Goal: Transaction & Acquisition: Purchase product/service

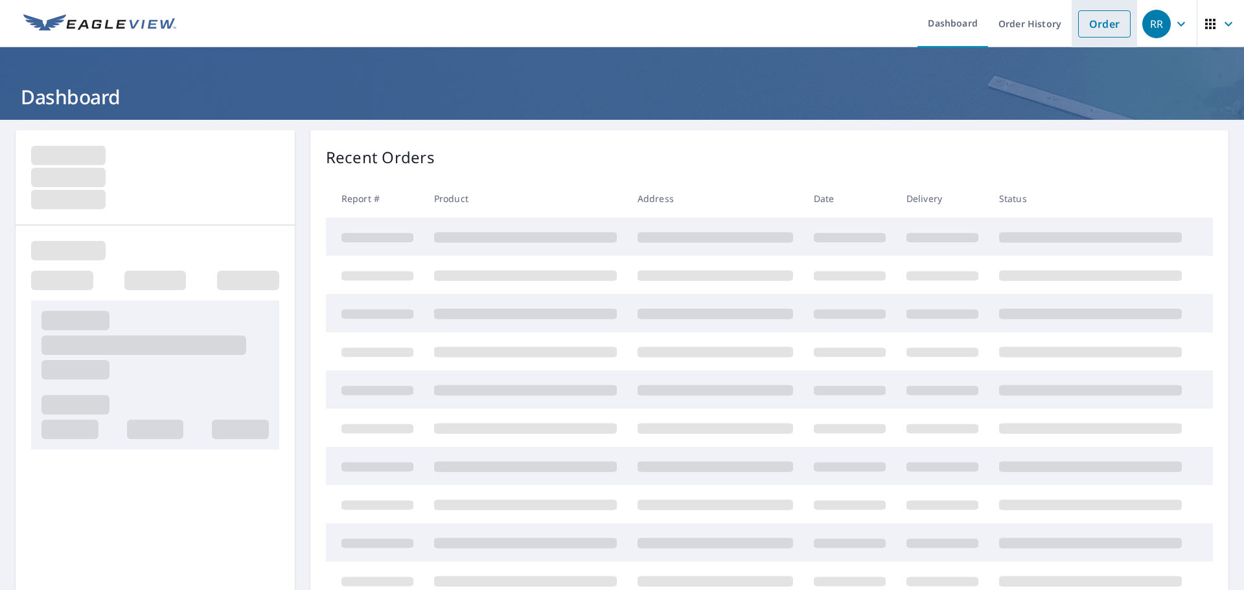
click at [1108, 21] on link "Order" at bounding box center [1104, 23] width 52 height 27
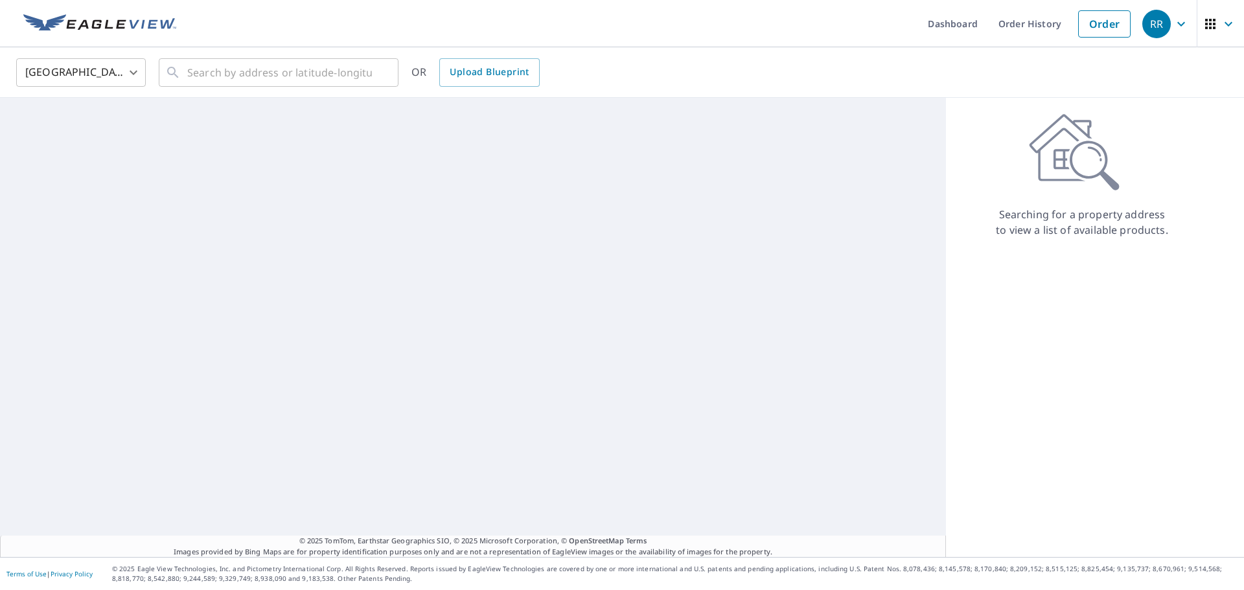
click at [93, 70] on body "RR RR Dashboard Order History Order RR [GEOGRAPHIC_DATA] [GEOGRAPHIC_DATA] ​ ​ …" at bounding box center [622, 295] width 1244 height 590
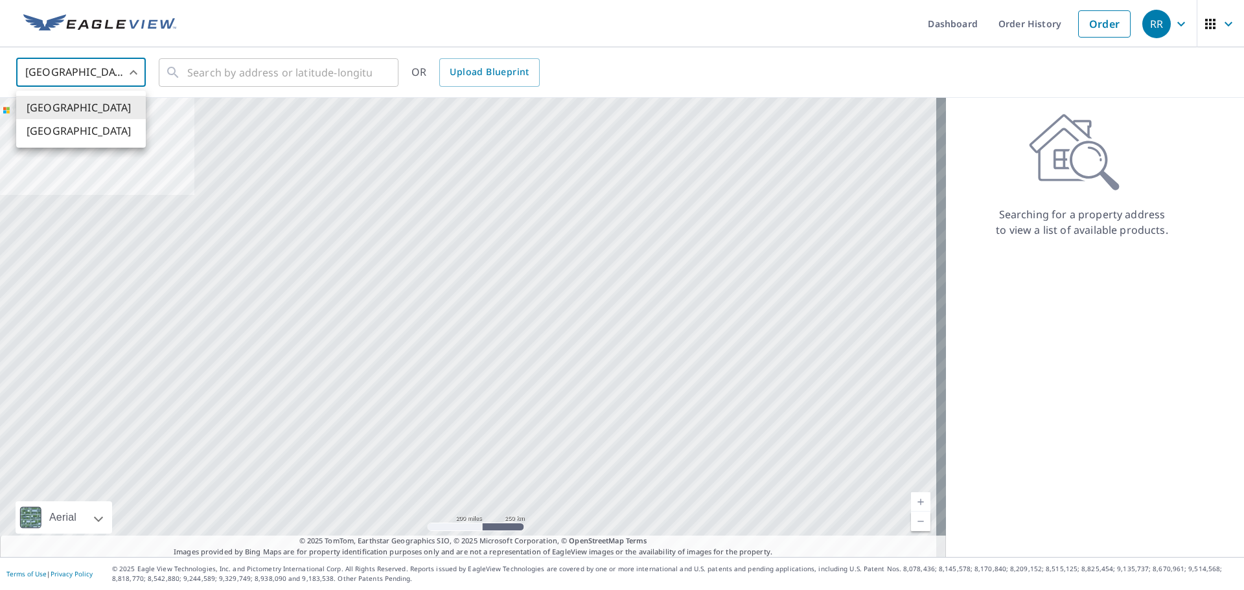
click at [91, 128] on li "[GEOGRAPHIC_DATA]" at bounding box center [81, 130] width 130 height 23
type input "CA"
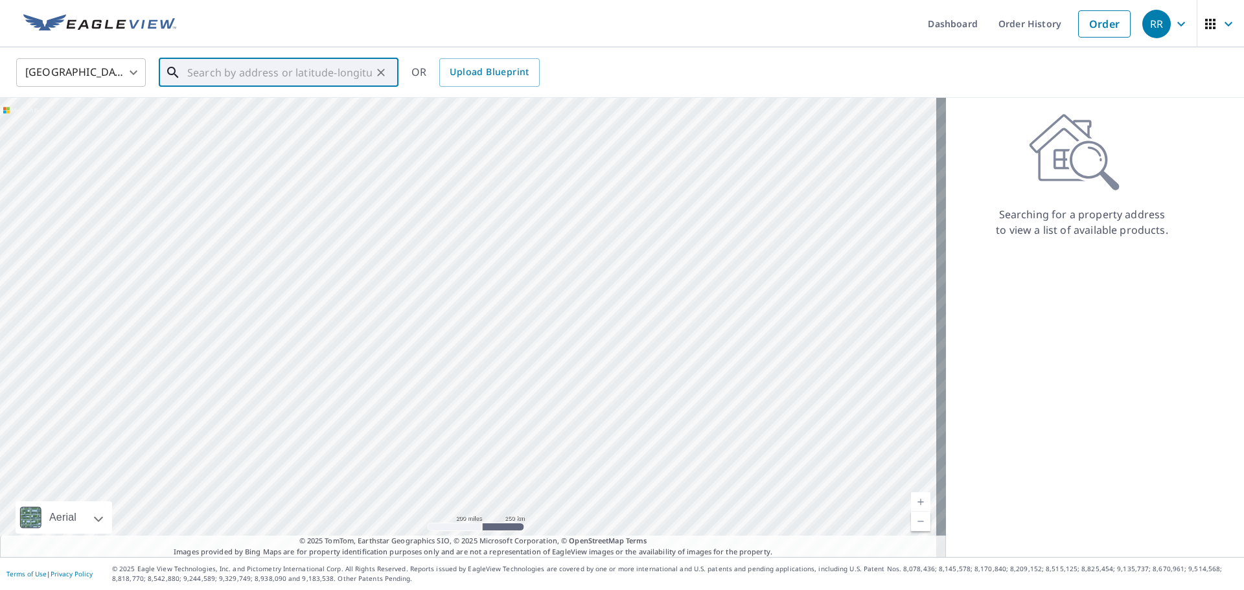
click at [211, 69] on input "text" at bounding box center [279, 72] width 185 height 36
paste input "[STREET_ADDRESS]"
click at [254, 114] on span "3579 PECHANGA CLOSE [GEOGRAPHIC_DATA]" at bounding box center [286, 117] width 203 height 31
type input "3579 PECHANGA CLOSE [GEOGRAPHIC_DATA]"
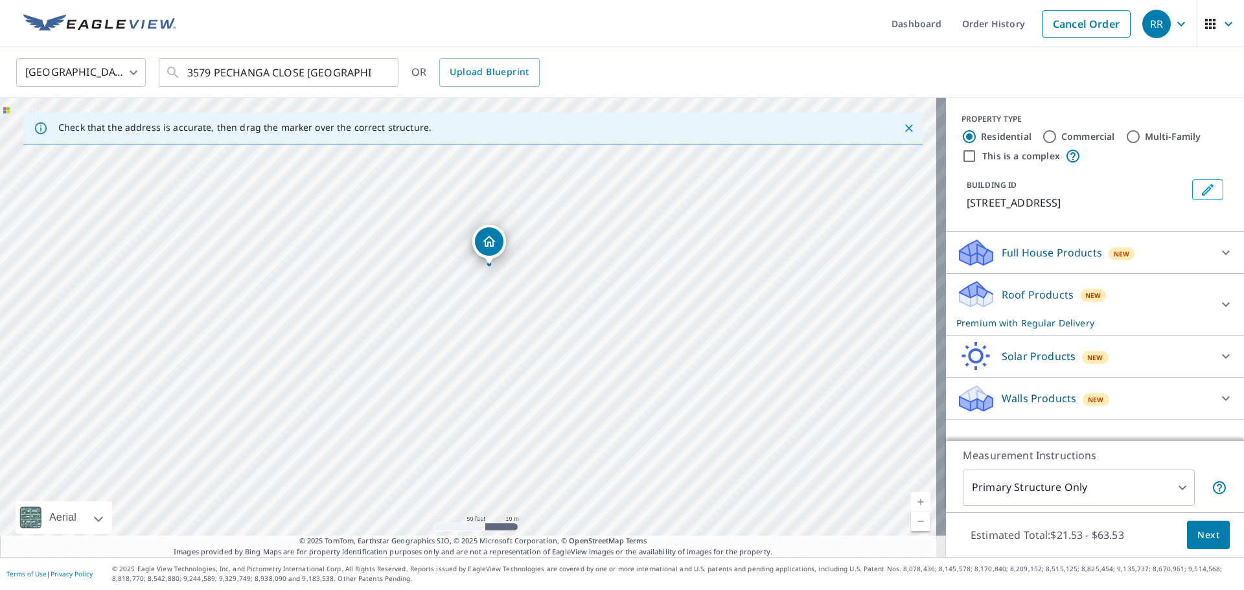
drag, startPoint x: 577, startPoint y: 374, endPoint x: 597, endPoint y: 315, distance: 62.9
click at [597, 315] on div "3579 PECHANGA CLOSE [GEOGRAPHIC_DATA]" at bounding box center [473, 327] width 946 height 459
drag, startPoint x: 567, startPoint y: 334, endPoint x: 688, endPoint y: 365, distance: 125.2
click at [688, 366] on div "3579 PECHANGA CLOSE [GEOGRAPHIC_DATA]" at bounding box center [473, 327] width 946 height 459
drag, startPoint x: 604, startPoint y: 278, endPoint x: 547, endPoint y: 298, distance: 59.8
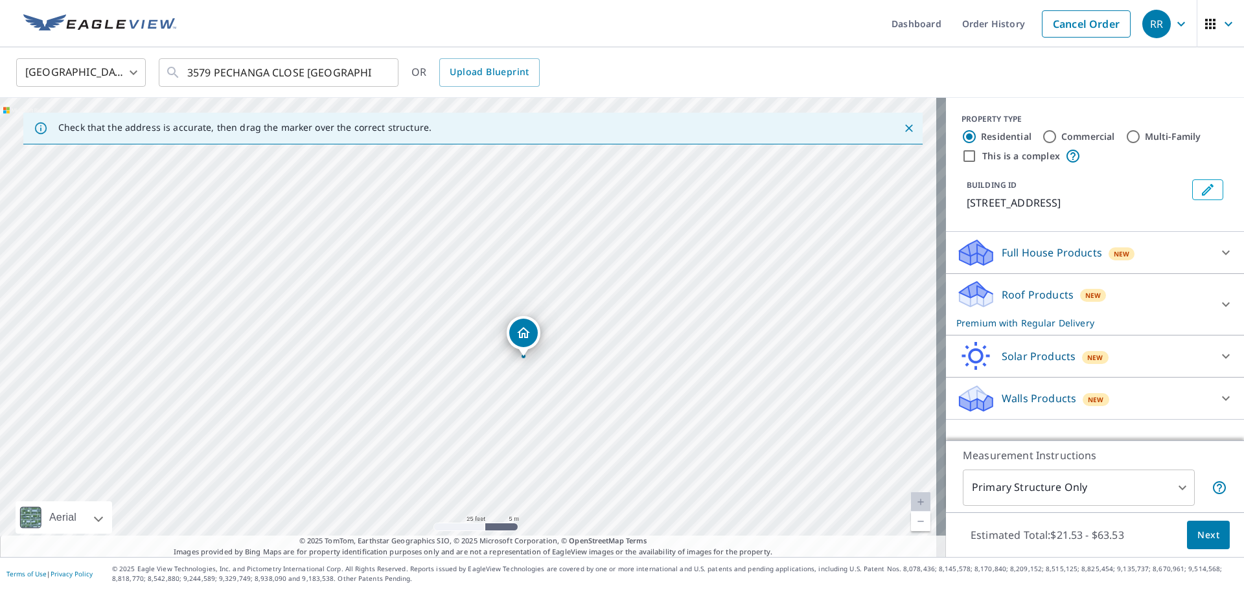
drag, startPoint x: 599, startPoint y: 349, endPoint x: 632, endPoint y: 439, distance: 96.5
click at [632, 439] on div "3579 PECHANGA CLOSE [GEOGRAPHIC_DATA]" at bounding box center [473, 327] width 946 height 459
click at [1197, 530] on span "Next" at bounding box center [1208, 535] width 22 height 16
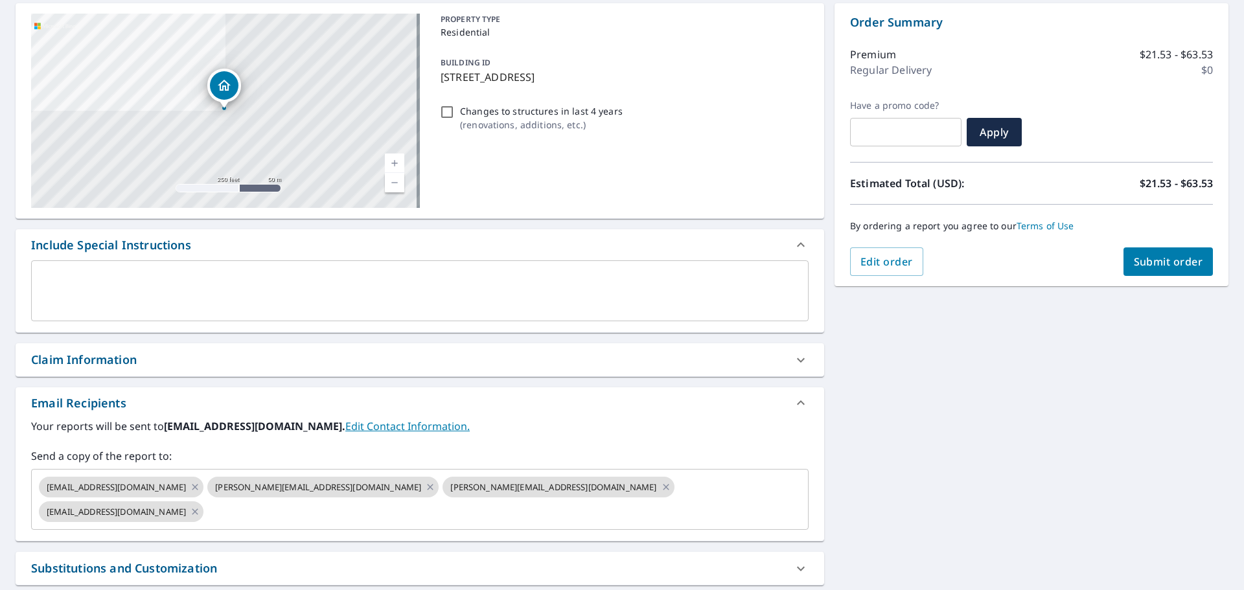
scroll to position [211, 0]
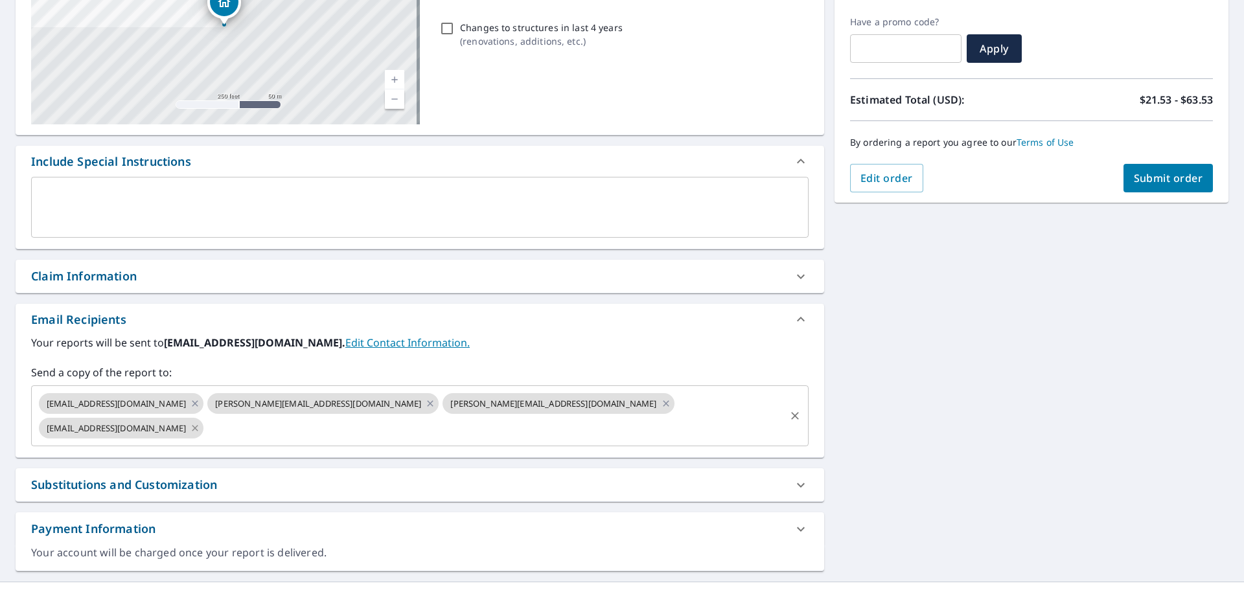
click at [200, 421] on icon at bounding box center [195, 428] width 10 height 14
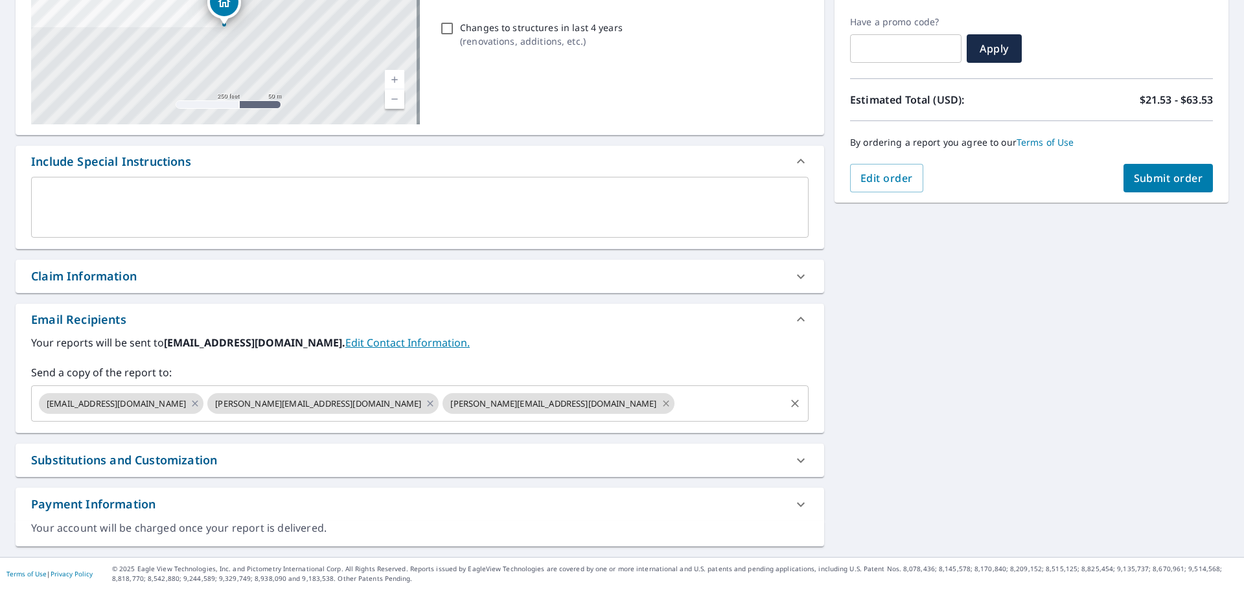
click at [661, 401] on icon at bounding box center [666, 403] width 10 height 14
click at [275, 402] on div "[PERSON_NAME][EMAIL_ADDRESS][DOMAIN_NAME]" at bounding box center [322, 403] width 231 height 21
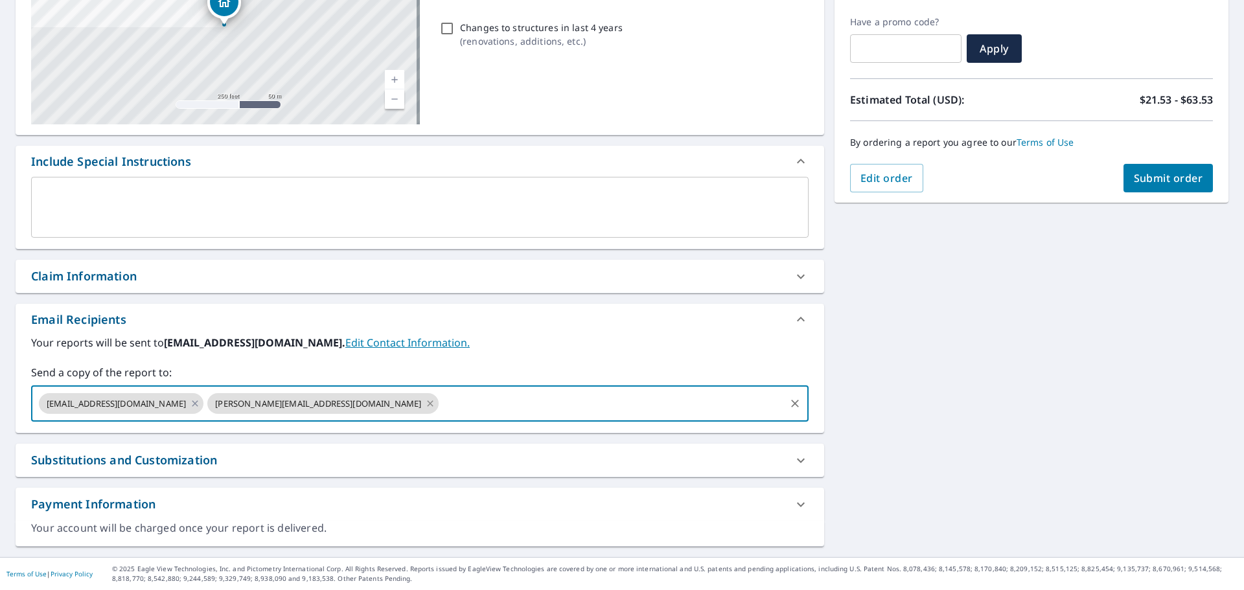
click at [425, 402] on icon at bounding box center [430, 403] width 10 height 14
checkbox input "true"
click at [272, 402] on input "text" at bounding box center [494, 403] width 578 height 25
type input "[EMAIL_ADDRESS][DOMAIN_NAME]"
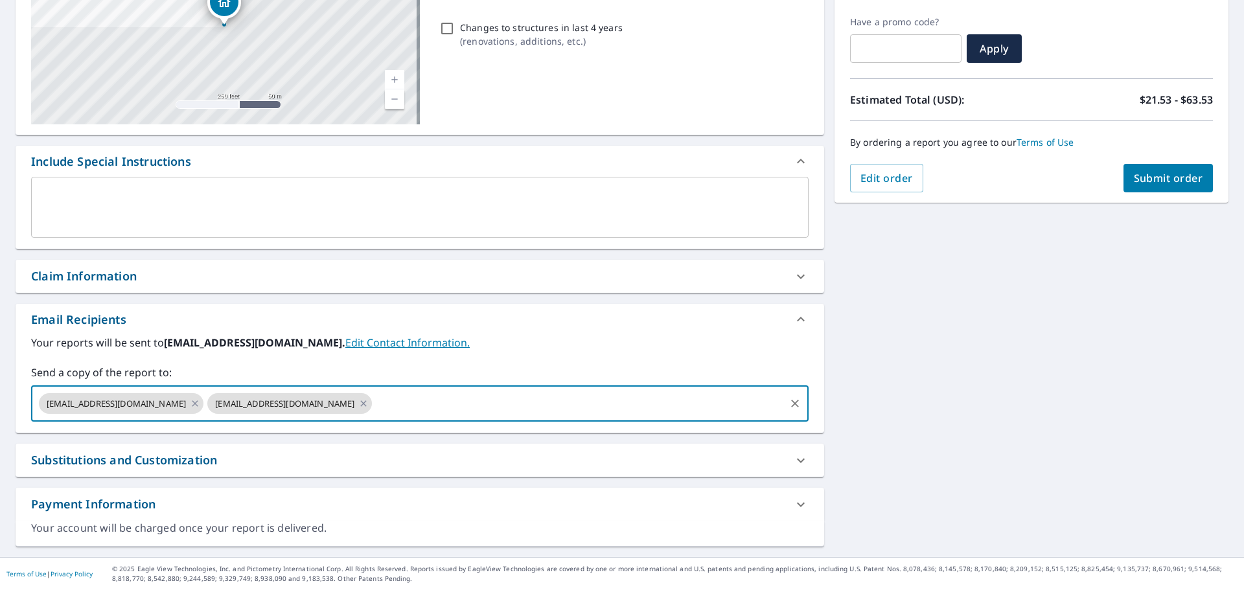
click at [1143, 184] on span "Submit order" at bounding box center [1168, 178] width 69 height 14
checkbox input "true"
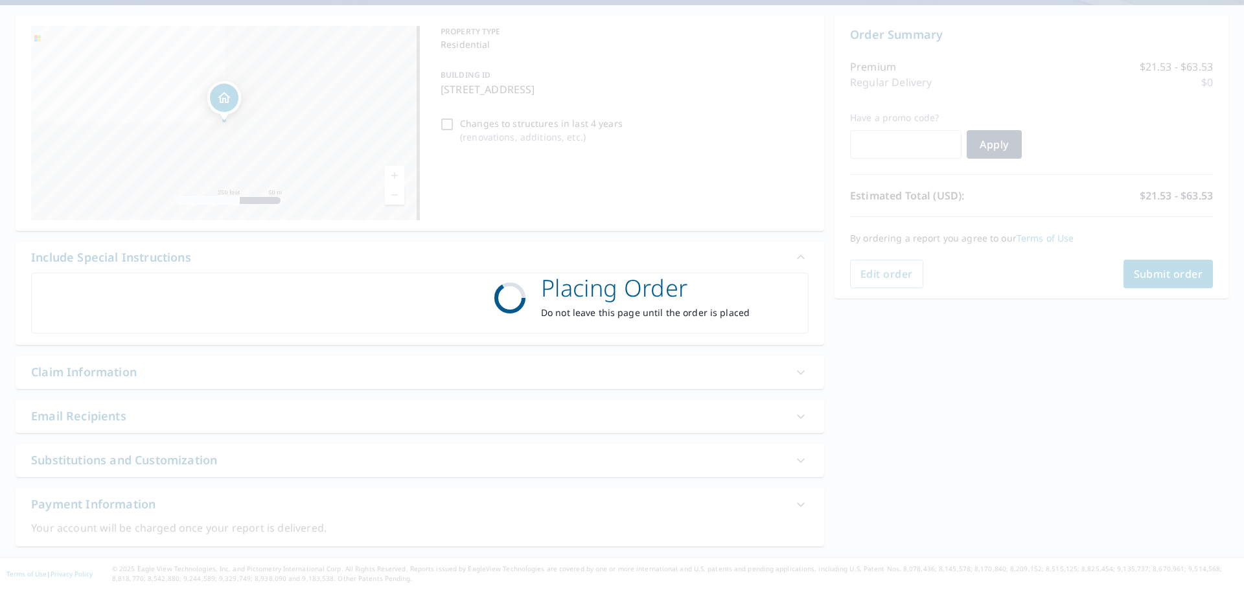
scroll to position [115, 0]
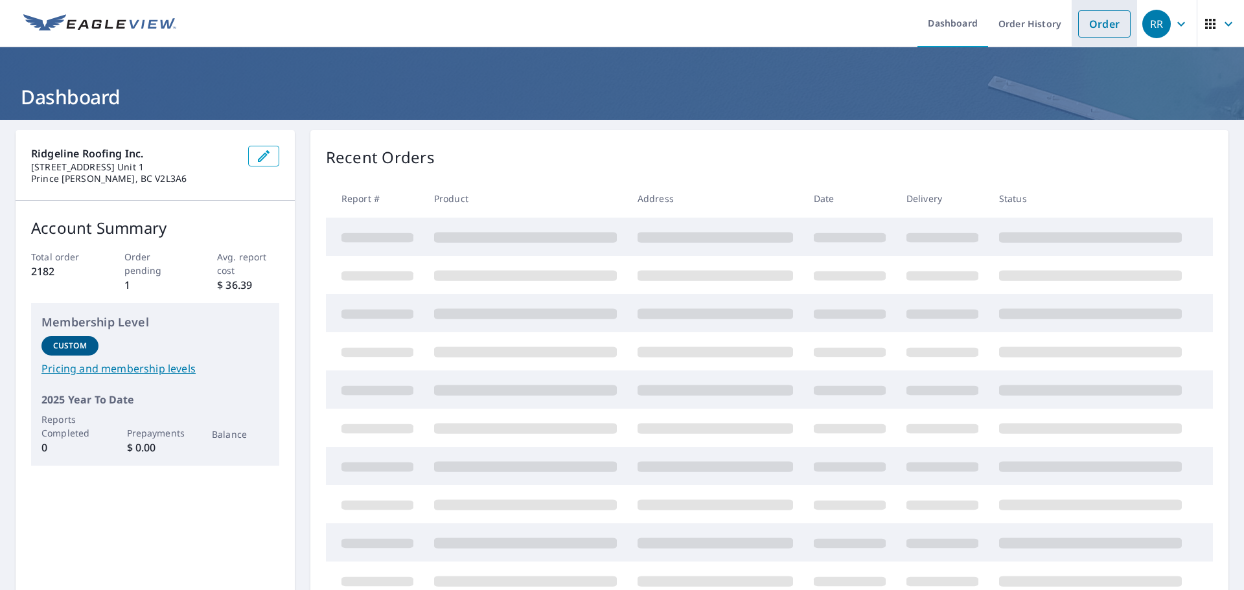
click at [1114, 32] on link "Order" at bounding box center [1104, 23] width 52 height 27
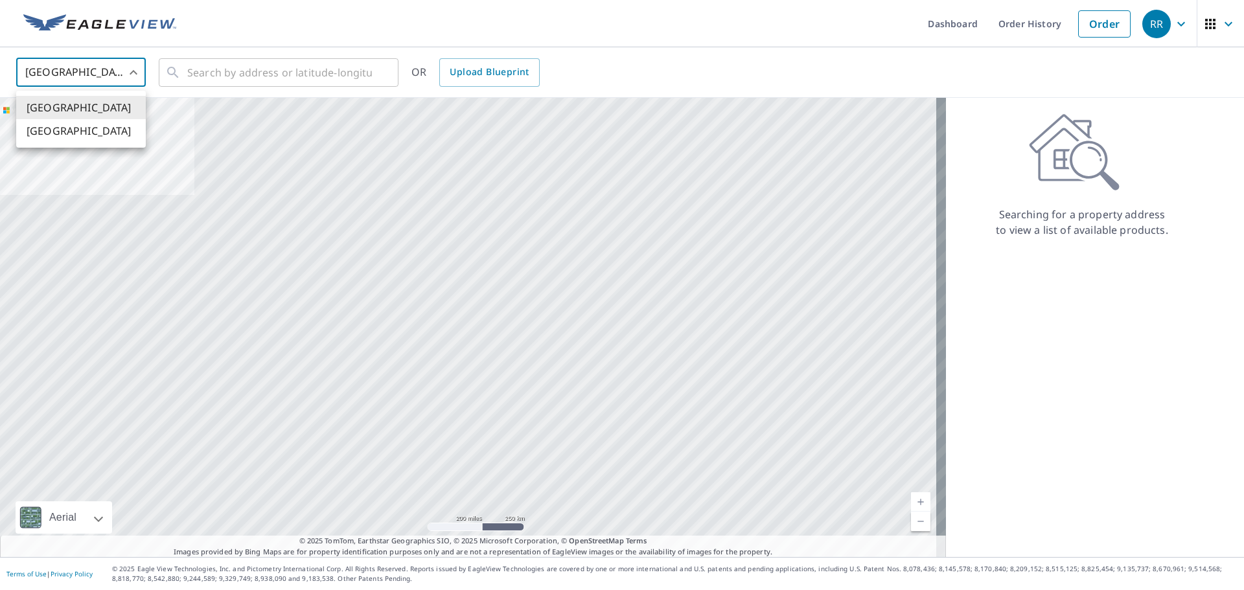
click at [135, 71] on body "RR RR Dashboard Order History Order RR United States US ​ ​ OR Upload Blueprint…" at bounding box center [622, 295] width 1244 height 590
drag, startPoint x: 118, startPoint y: 127, endPoint x: 148, endPoint y: 106, distance: 36.8
click at [121, 126] on li "[GEOGRAPHIC_DATA]" at bounding box center [81, 130] width 130 height 23
type input "CA"
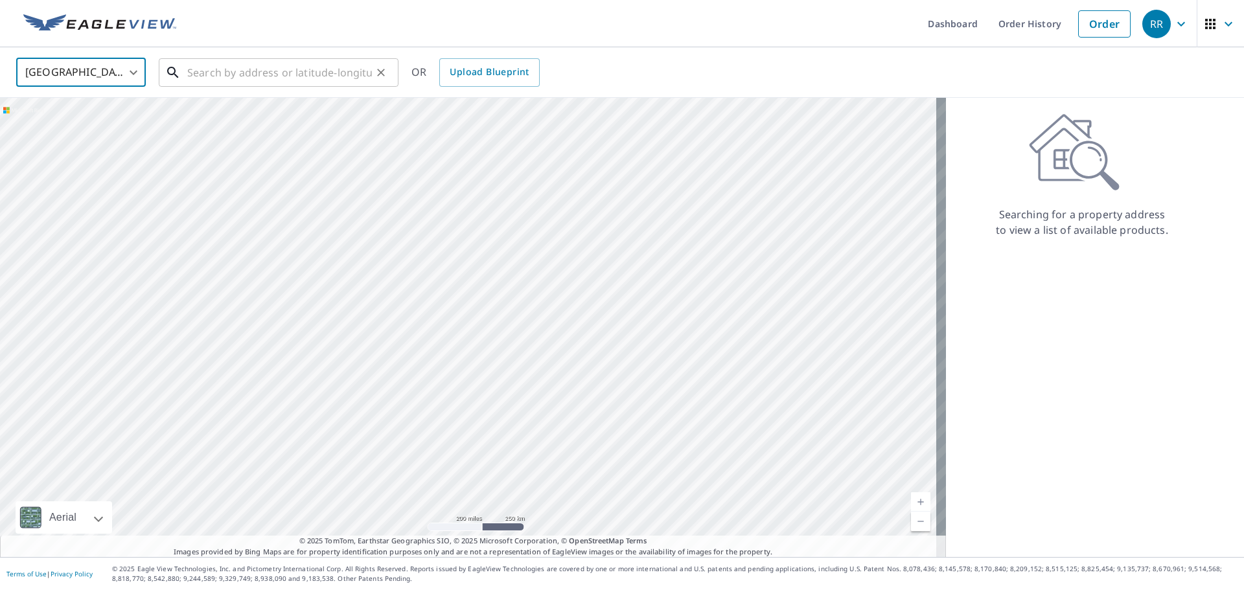
click at [198, 67] on input "text" at bounding box center [279, 72] width 185 height 36
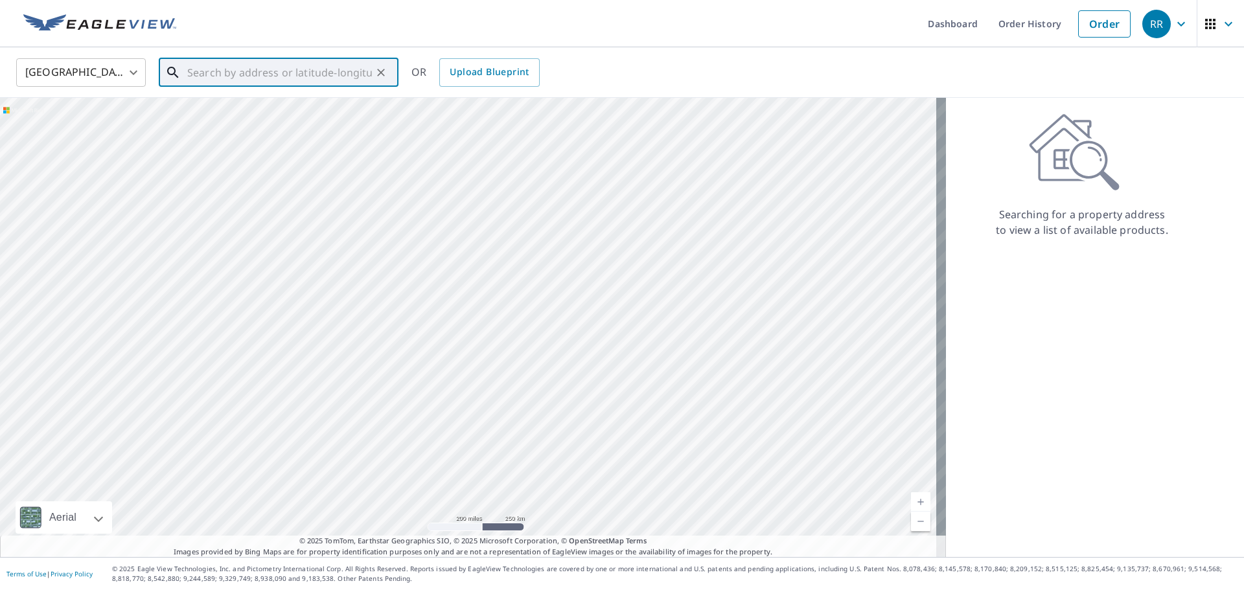
paste input "[STREET_ADDRESS][PERSON_NAME][PERSON_NAME]"
type input "[STREET_ADDRESS][PERSON_NAME][PERSON_NAME]"
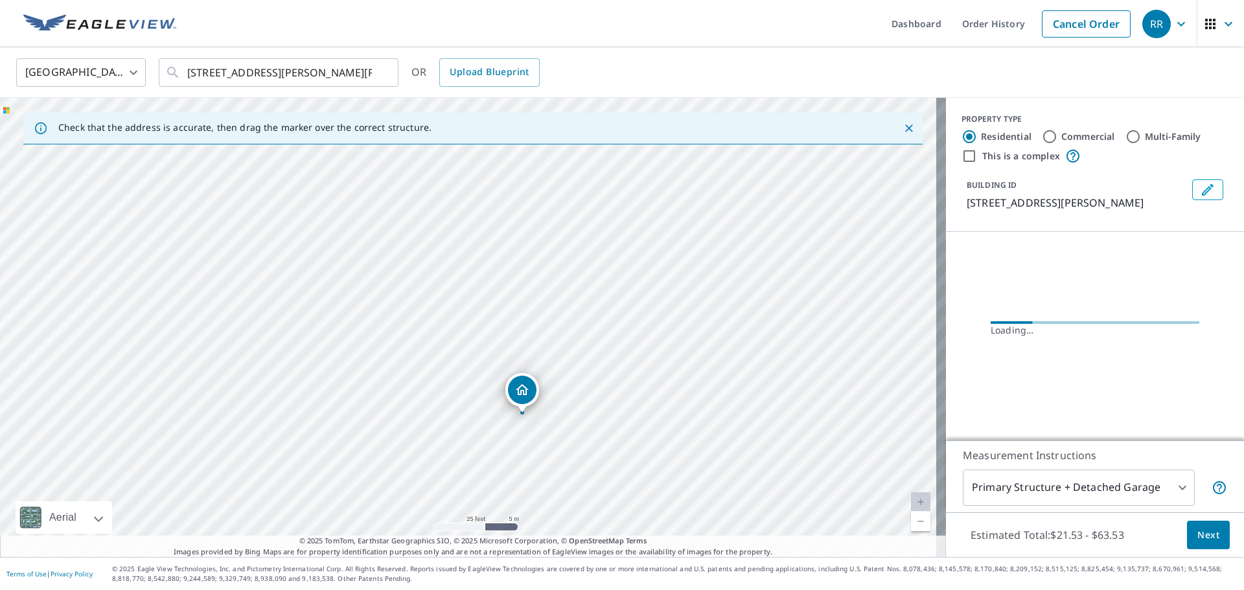
drag, startPoint x: 572, startPoint y: 309, endPoint x: 621, endPoint y: 395, distance: 99.2
click at [621, 395] on div "[STREET_ADDRESS][PERSON_NAME]" at bounding box center [473, 327] width 946 height 459
drag, startPoint x: 619, startPoint y: 379, endPoint x: 630, endPoint y: 282, distance: 97.2
click at [630, 282] on div "7220 MAYS RD NORTH COWICHAN BC V9L6A7" at bounding box center [473, 327] width 946 height 459
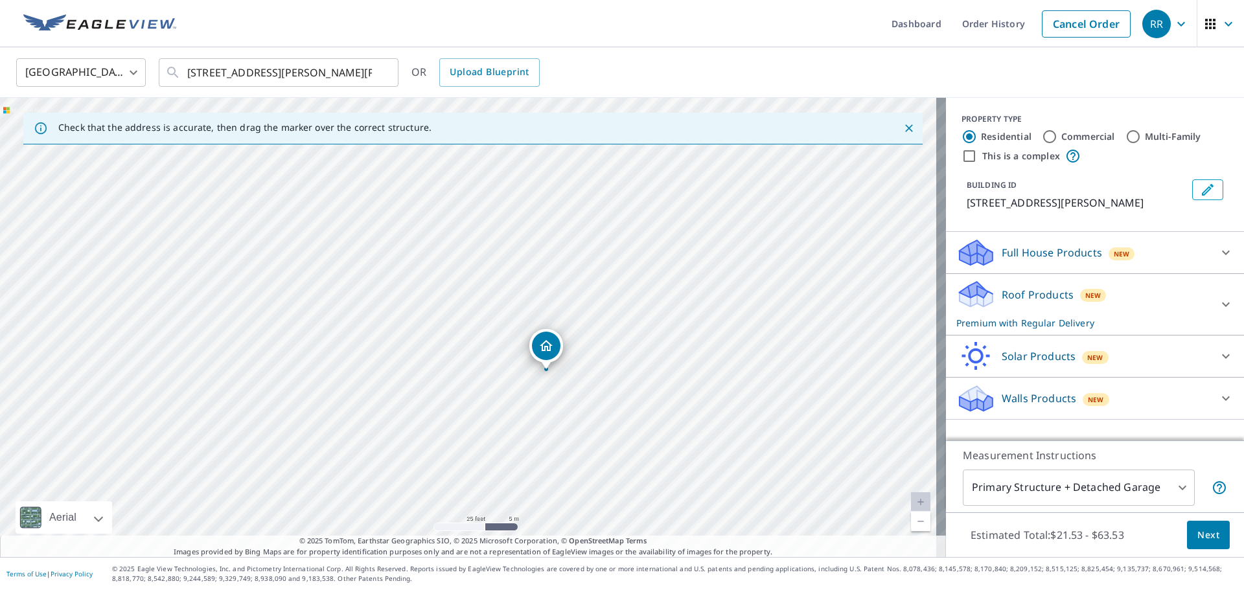
drag, startPoint x: 620, startPoint y: 278, endPoint x: 698, endPoint y: 322, distance: 89.4
click at [698, 322] on div "7220 MAYS RD NORTH COWICHAN BC V9L6A7" at bounding box center [473, 327] width 946 height 459
drag, startPoint x: 549, startPoint y: 348, endPoint x: 518, endPoint y: 323, distance: 40.2
drag, startPoint x: 573, startPoint y: 324, endPoint x: 638, endPoint y: 393, distance: 95.3
click at [638, 393] on div "7220 MAYS RD NORTH COWICHAN BC V9L6A7" at bounding box center [473, 327] width 946 height 459
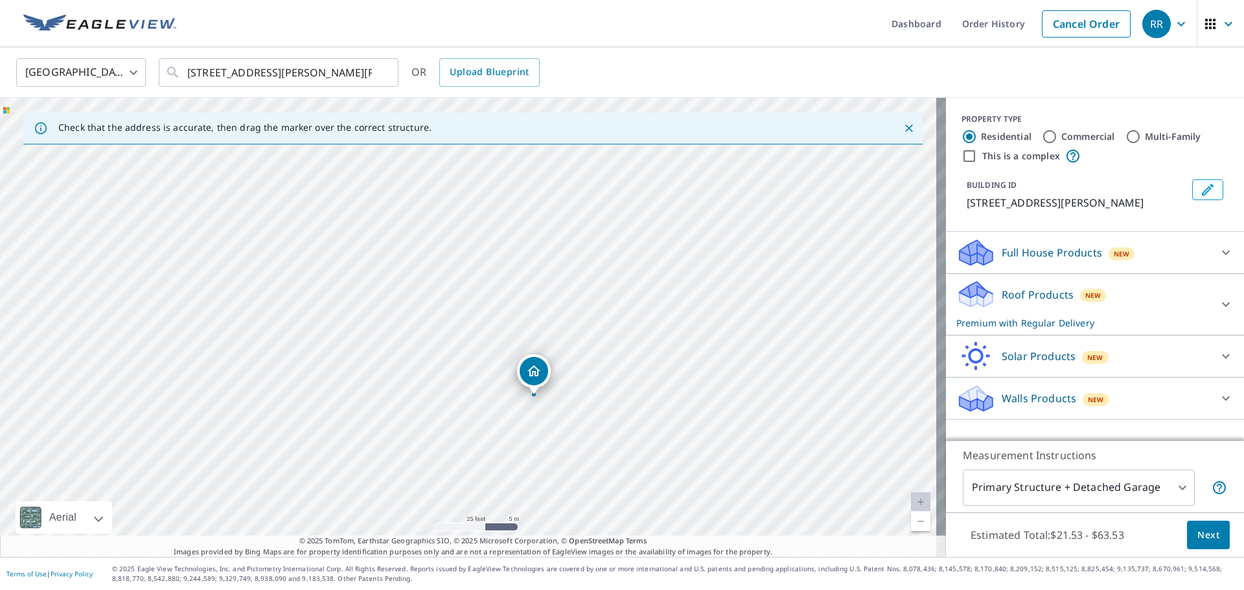
click at [1130, 493] on body "RR RR Dashboard Order History Cancel Order RR Canada CA ​ 7220 mays Rd, Duncan …" at bounding box center [622, 295] width 1244 height 590
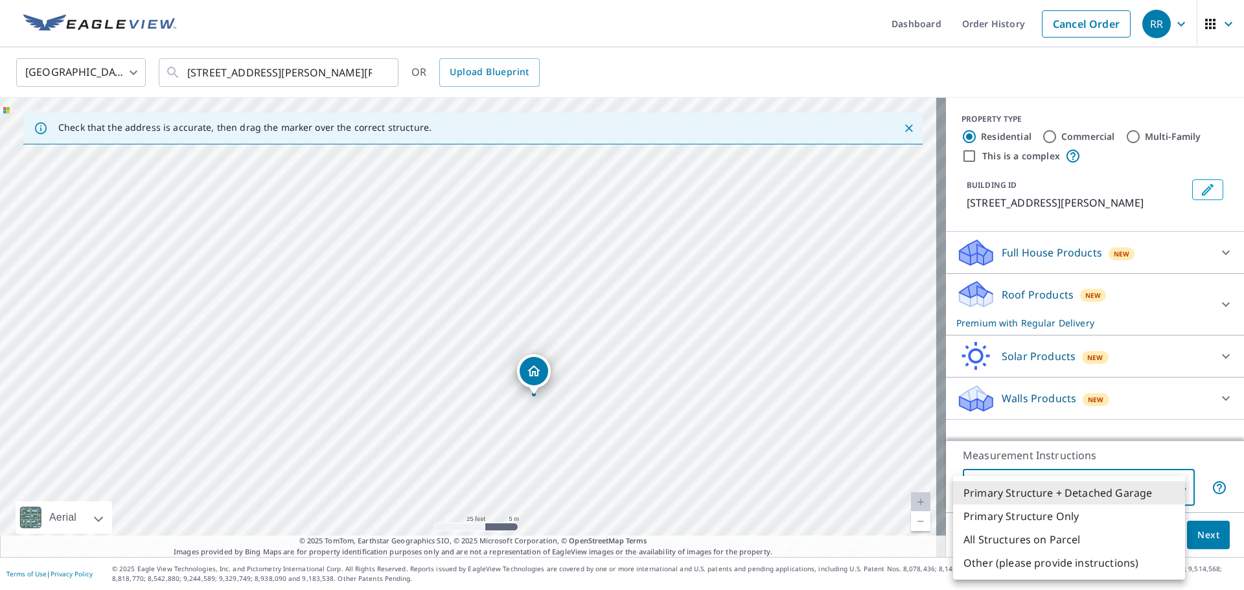
click at [1099, 514] on li "Primary Structure Only" at bounding box center [1069, 516] width 232 height 23
type input "2"
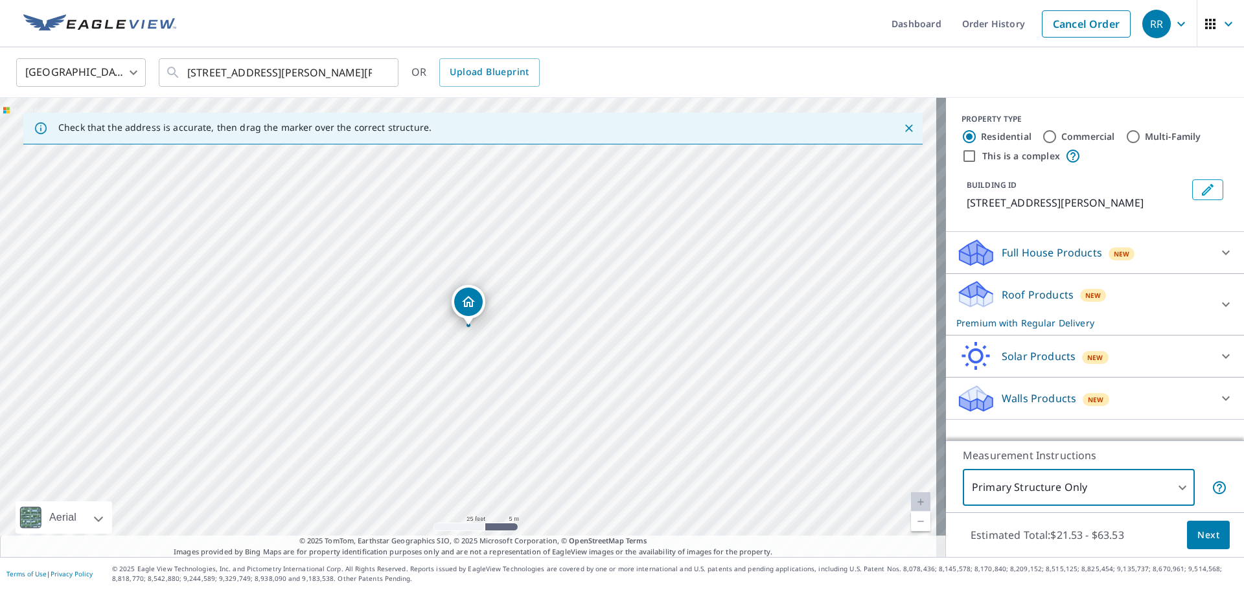
click at [1197, 531] on span "Next" at bounding box center [1208, 535] width 22 height 16
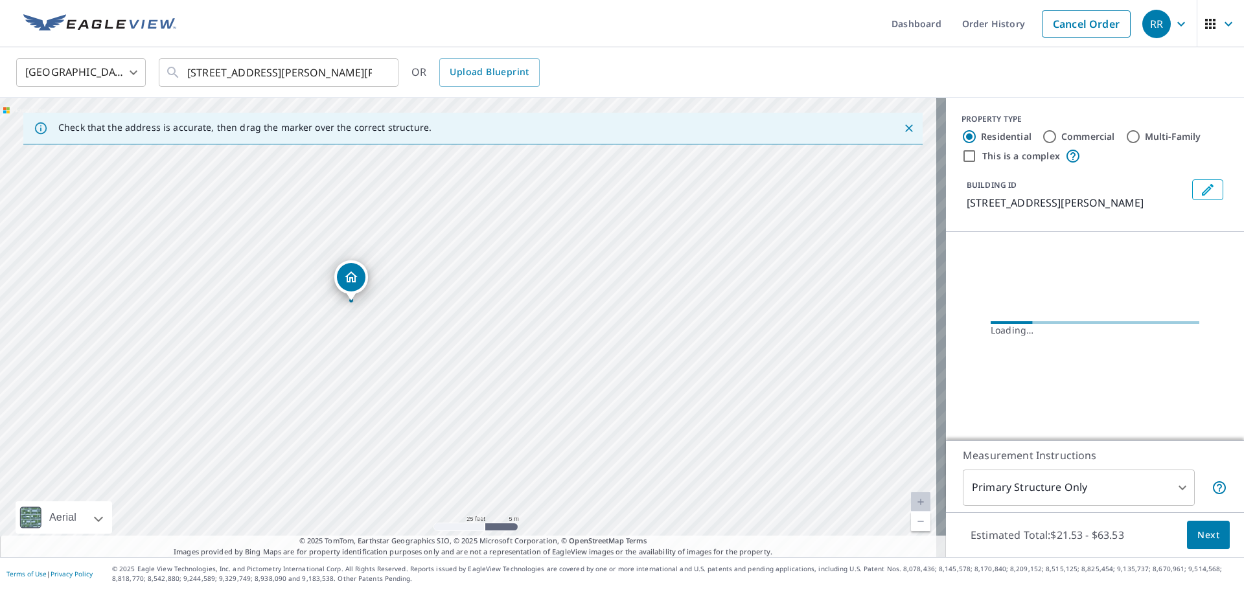
drag, startPoint x: 424, startPoint y: 233, endPoint x: 397, endPoint y: 165, distance: 73.6
click at [391, 153] on div "7220 MAYS RD NORTH COWICHAN BC V9L6A7" at bounding box center [473, 327] width 946 height 459
drag, startPoint x: 478, startPoint y: 288, endPoint x: 466, endPoint y: 269, distance: 22.5
click at [466, 269] on div "7220 MAYS RD NORTH COWICHAN BC V9L6A7" at bounding box center [473, 327] width 946 height 459
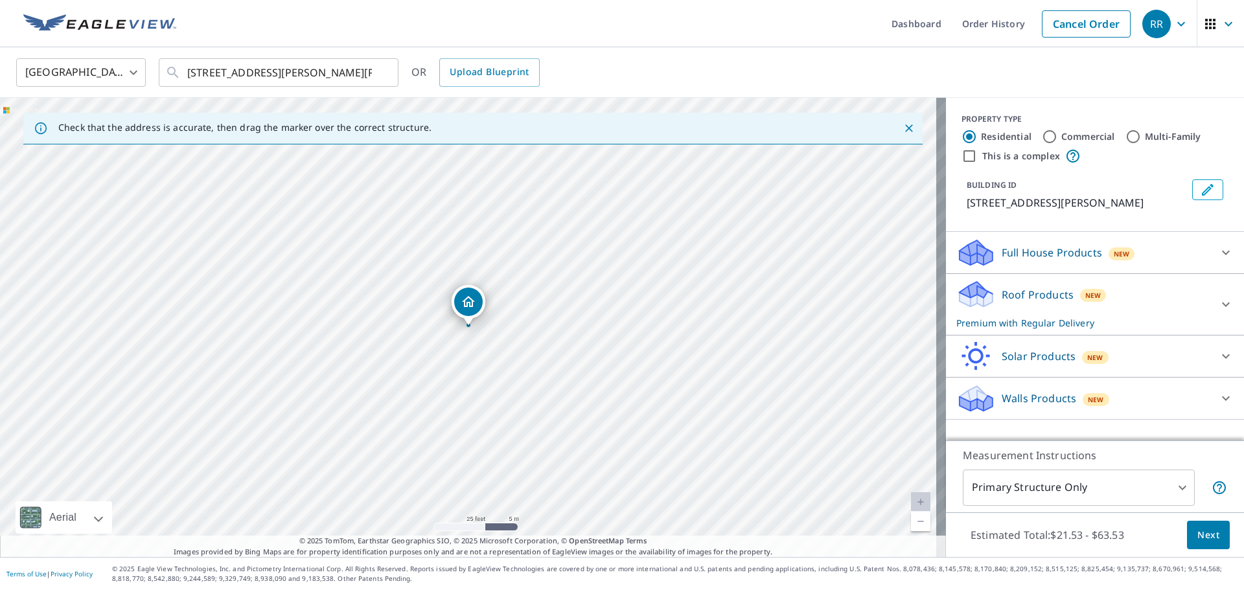
drag, startPoint x: 308, startPoint y: 193, endPoint x: 579, endPoint y: 397, distance: 338.6
drag, startPoint x: 481, startPoint y: 263, endPoint x: 470, endPoint y: 255, distance: 13.9
click at [470, 255] on div "7220 MAYS RD NORTH COWICHAN BC V9L6A7" at bounding box center [473, 327] width 946 height 459
click at [315, 84] on input "7220 mays Rd, Duncan" at bounding box center [279, 72] width 185 height 36
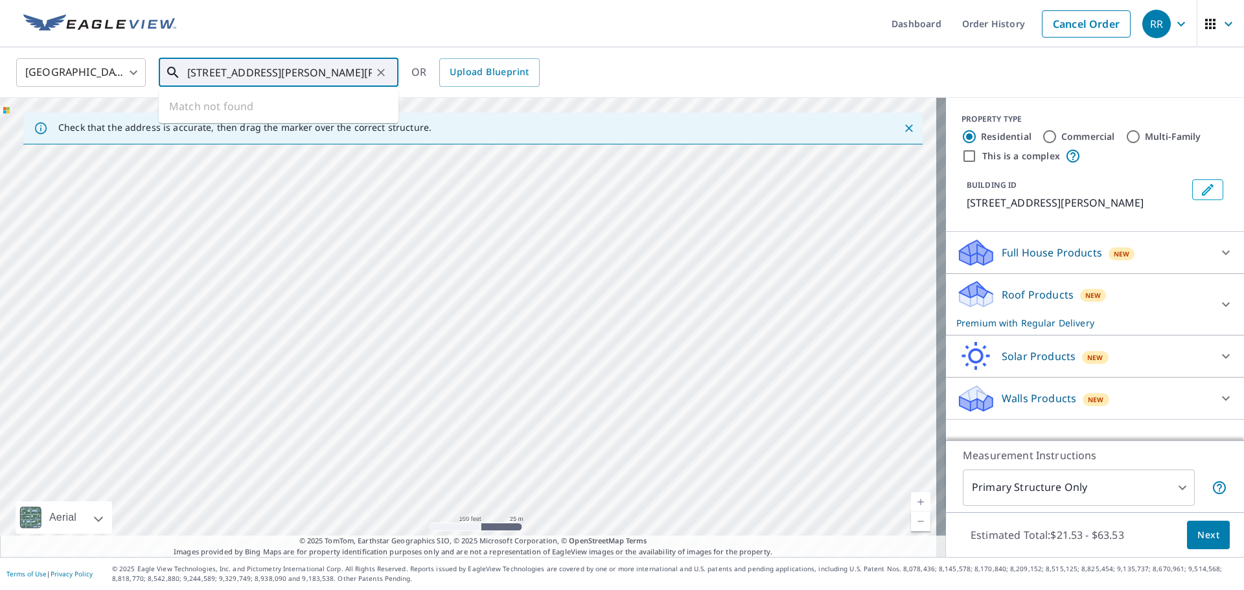
click at [387, 81] on div at bounding box center [380, 72] width 17 height 18
click at [381, 70] on icon "Clear" at bounding box center [380, 72] width 13 height 13
paste input "7220 mays Rd, Duncan"
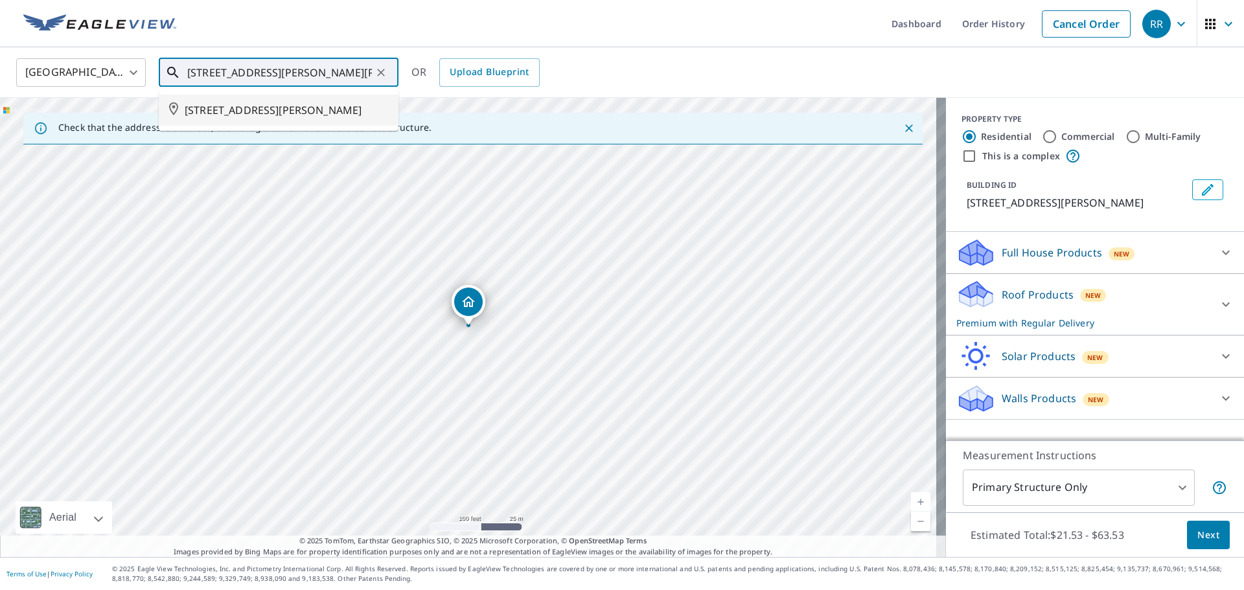
click at [328, 118] on span "7220 MAYS RD NORTH COWICHAN BC V9L6A7" at bounding box center [286, 110] width 203 height 16
type input "7220 MAYS RD NORTH COWICHAN BC V9L6A7"
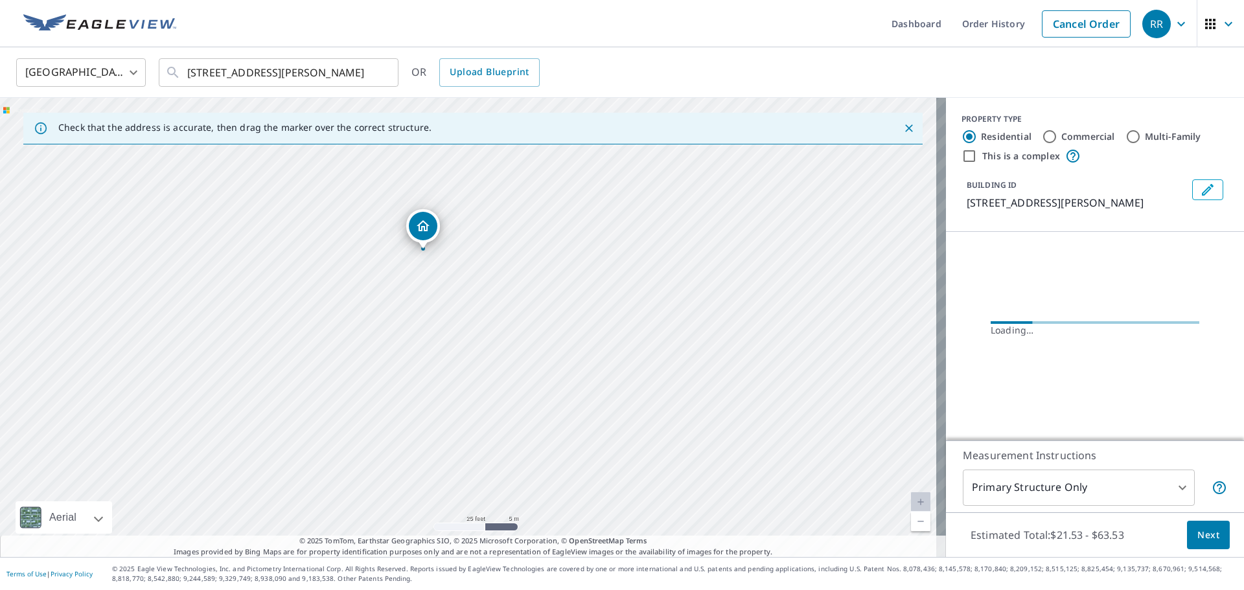
drag, startPoint x: 478, startPoint y: 350, endPoint x: 454, endPoint y: 303, distance: 52.4
click at [454, 303] on div "7220 MAYS RD NORTH COWICHAN BC V9L6A7" at bounding box center [473, 327] width 946 height 459
drag, startPoint x: 405, startPoint y: 200, endPoint x: 480, endPoint y: 298, distance: 123.9
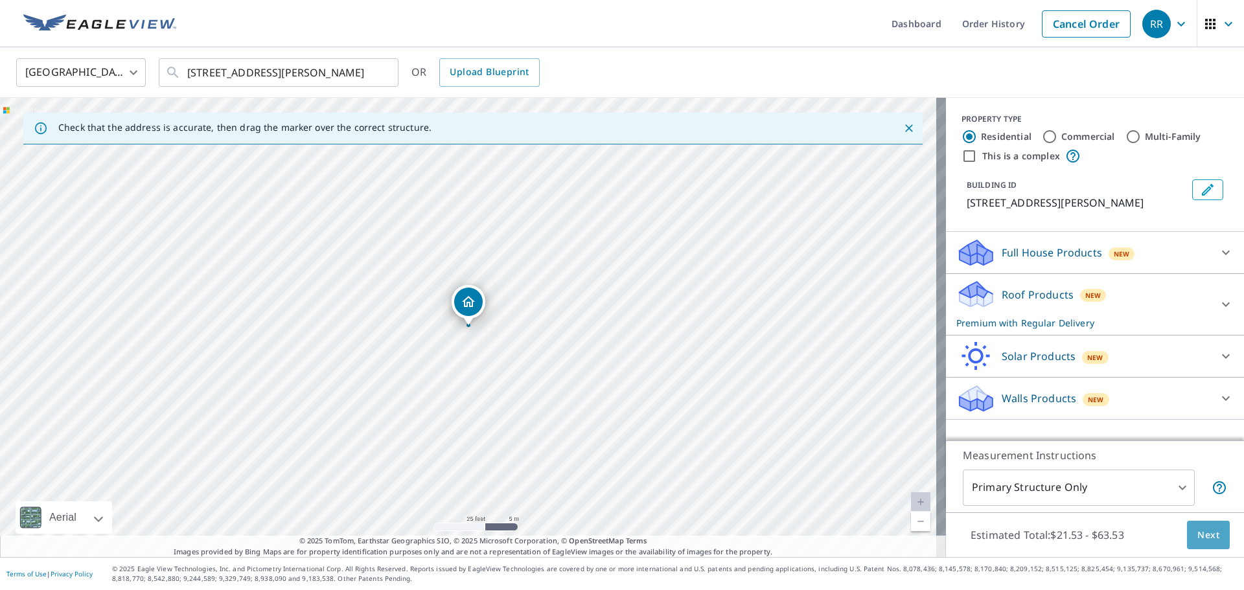
click at [1187, 533] on button "Next" at bounding box center [1208, 535] width 43 height 29
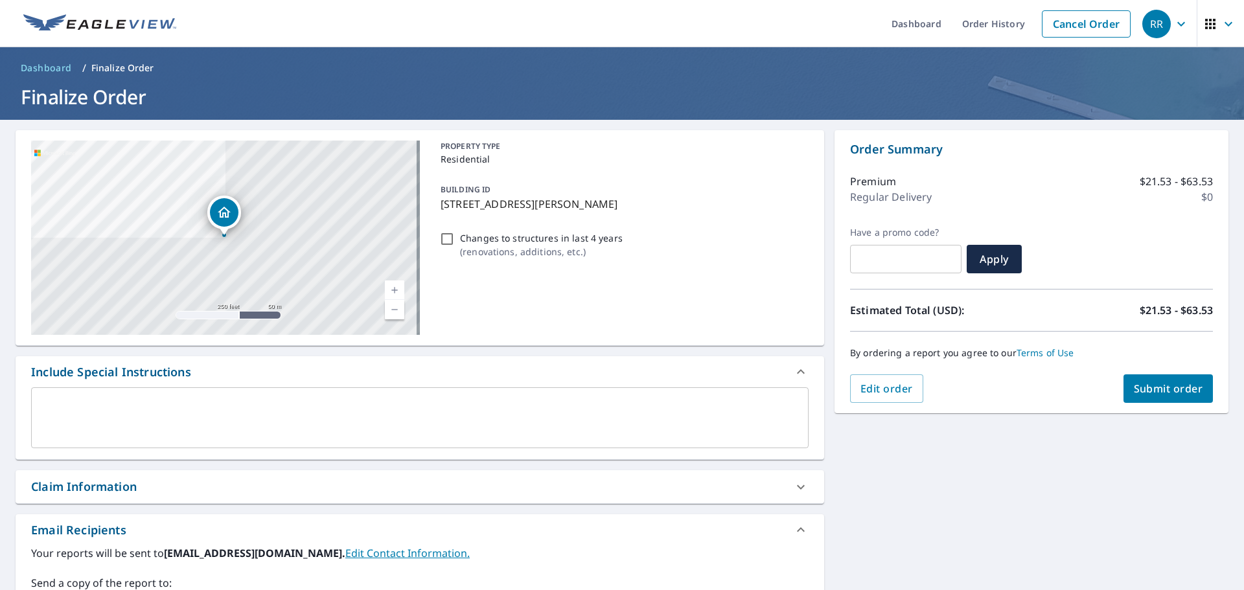
scroll to position [211, 0]
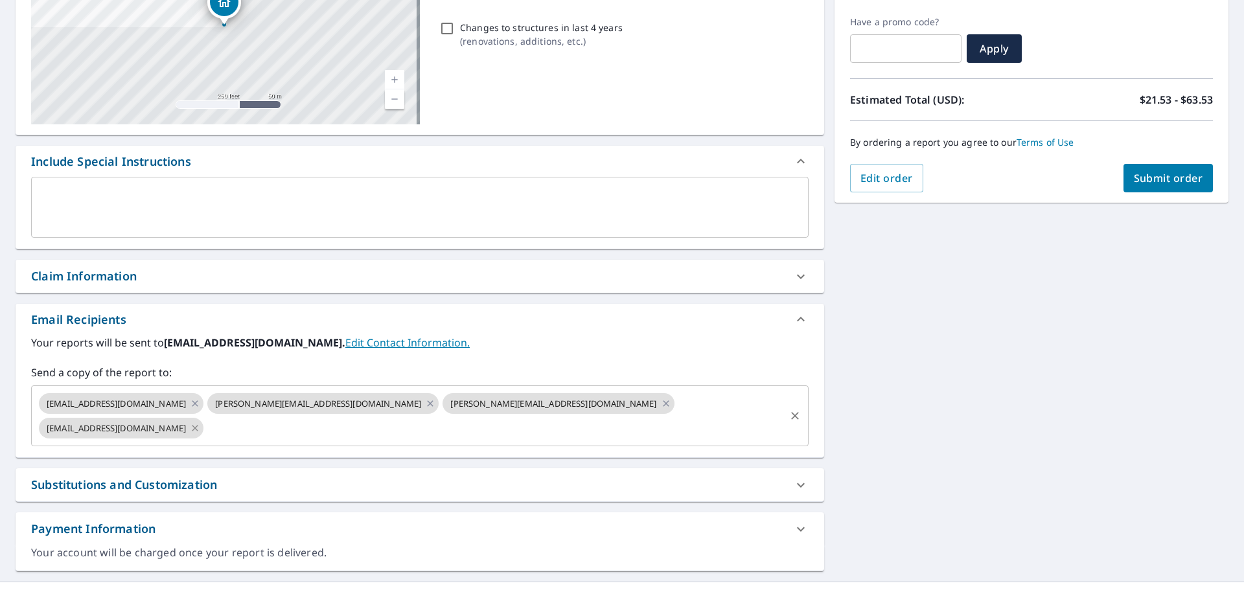
click at [198, 425] on icon at bounding box center [195, 428] width 6 height 6
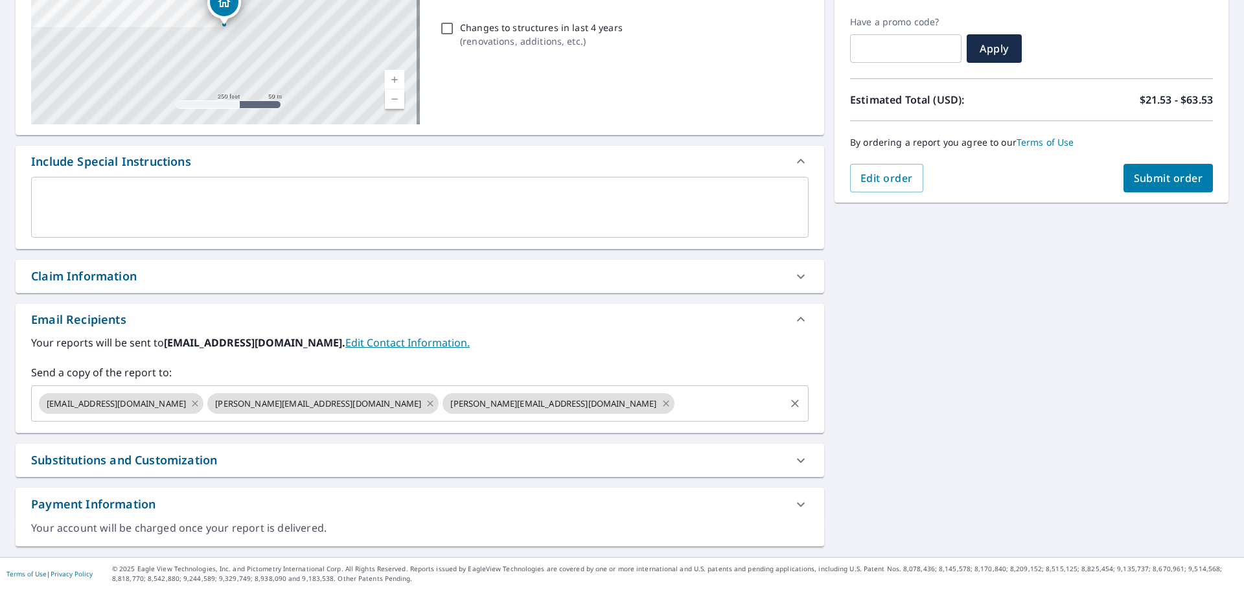
click at [661, 404] on icon at bounding box center [666, 403] width 10 height 14
click at [425, 404] on icon at bounding box center [430, 403] width 10 height 14
checkbox input "true"
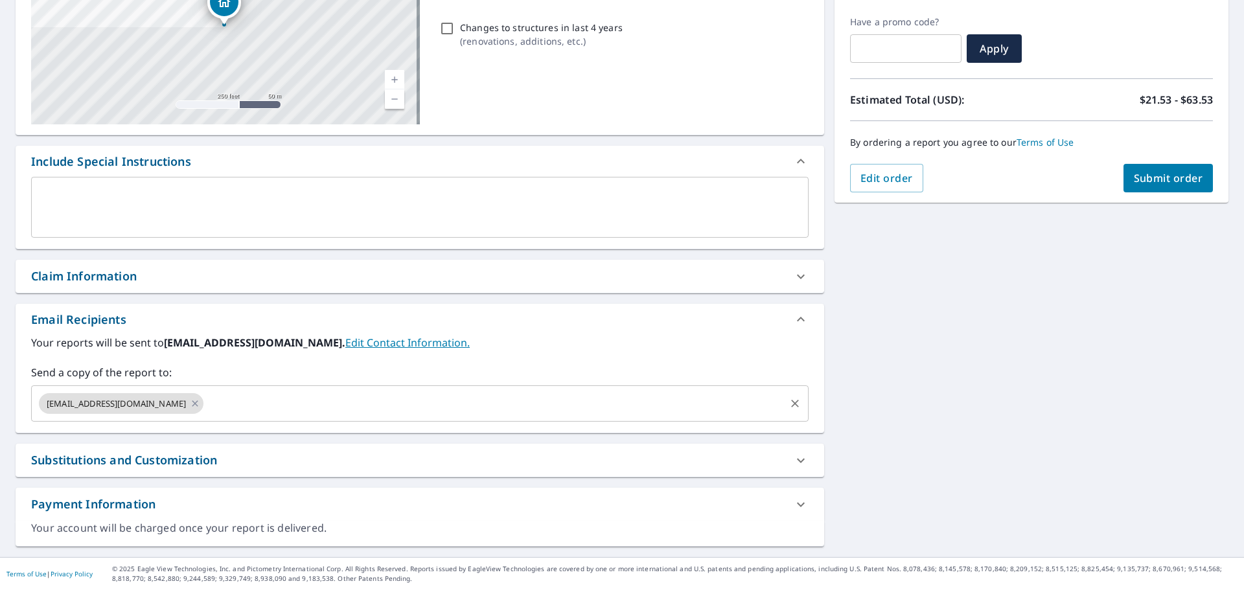
click at [270, 403] on input "text" at bounding box center [494, 403] width 578 height 25
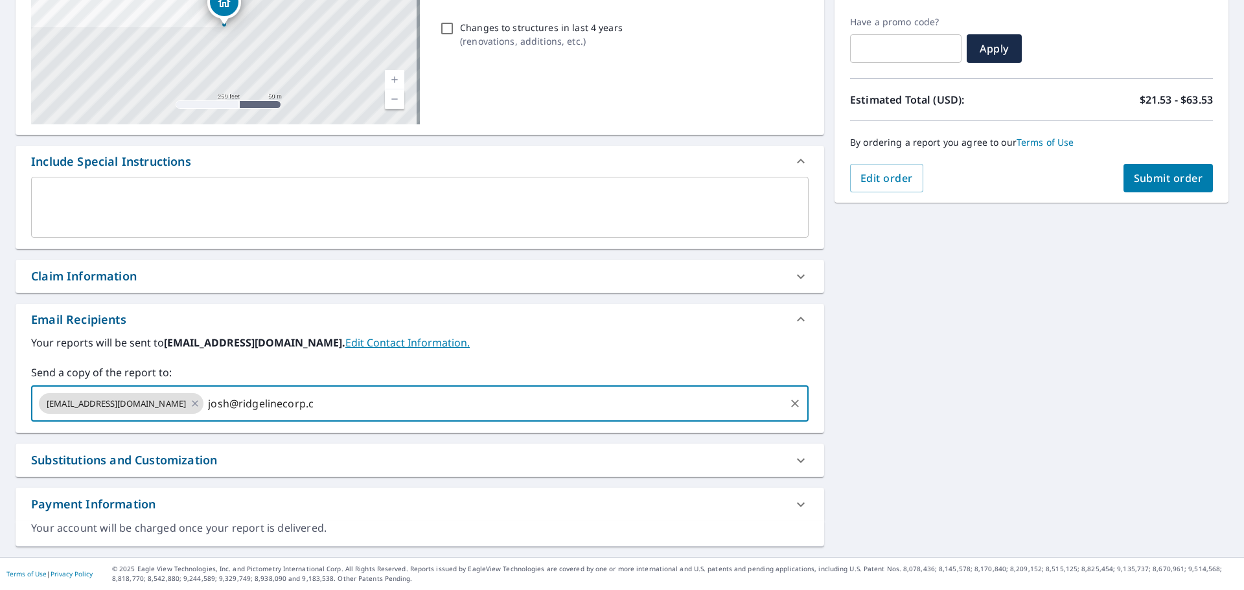
type input "[EMAIL_ADDRESS][DOMAIN_NAME]"
click at [1143, 170] on button "Submit order" at bounding box center [1168, 178] width 90 height 29
checkbox input "true"
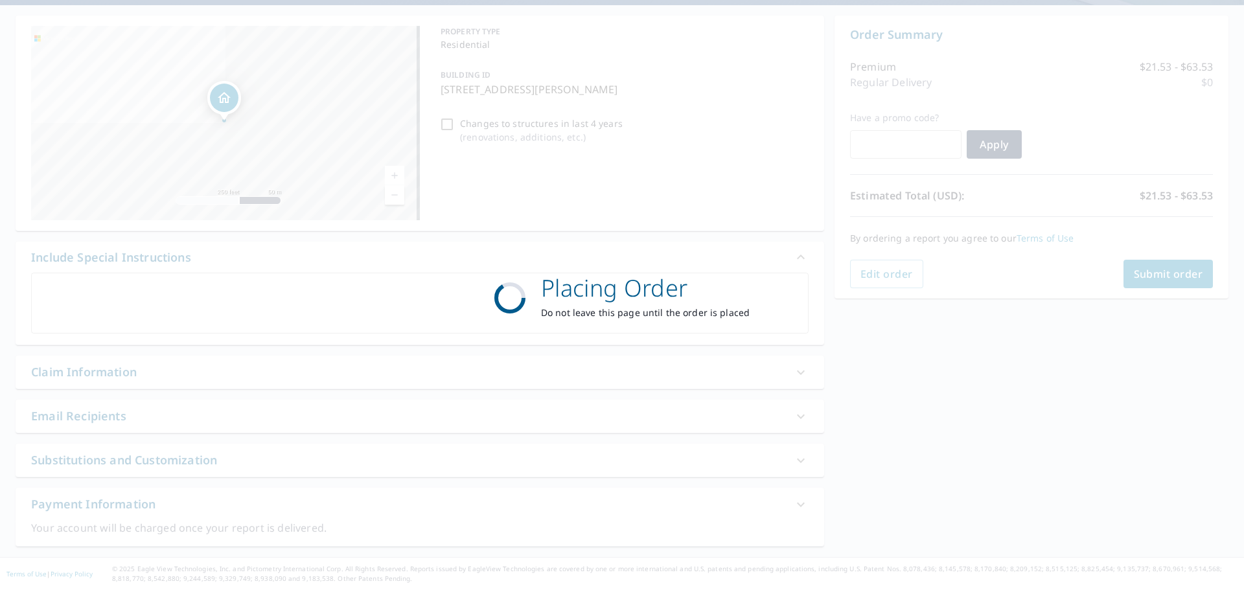
scroll to position [115, 0]
